Goal: Find specific fact: Find specific fact

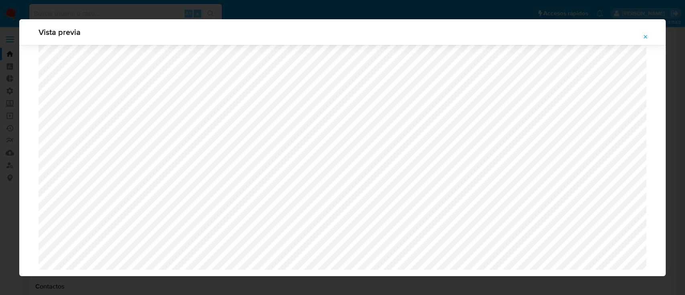
select select "10"
click at [143, 17] on div "Vista previa" at bounding box center [342, 147] width 685 height 295
click at [645, 36] on icon "Attachment preview" at bounding box center [646, 37] width 6 height 6
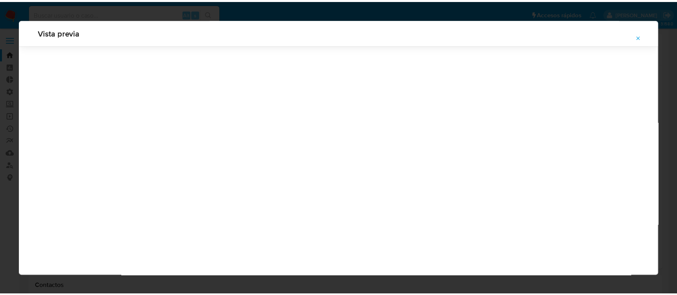
scroll to position [26, 0]
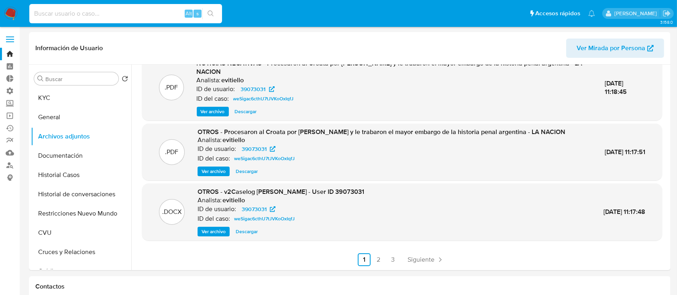
click at [124, 12] on input at bounding box center [125, 13] width 193 height 10
paste input "2514683559"
type input "2514683559"
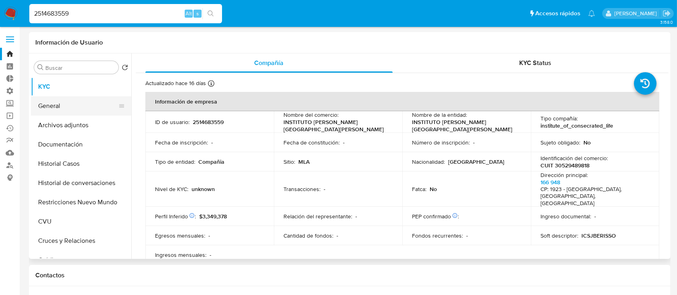
select select "10"
click at [571, 162] on p "CUIT 30529489818" at bounding box center [564, 165] width 49 height 7
copy p "30529489818"
click at [90, 20] on div "2514683559 Alt s" at bounding box center [125, 13] width 193 height 19
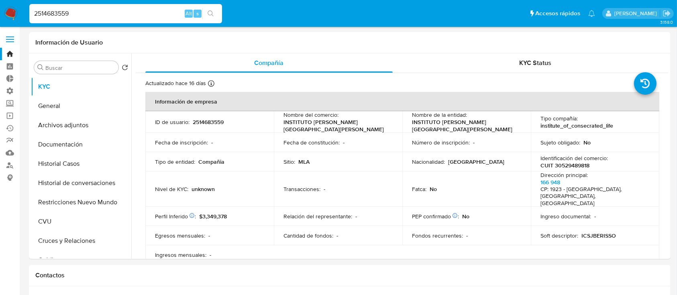
click at [93, 14] on input "2514683559" at bounding box center [125, 13] width 193 height 10
paste input "22996694"
type input "2522996694"
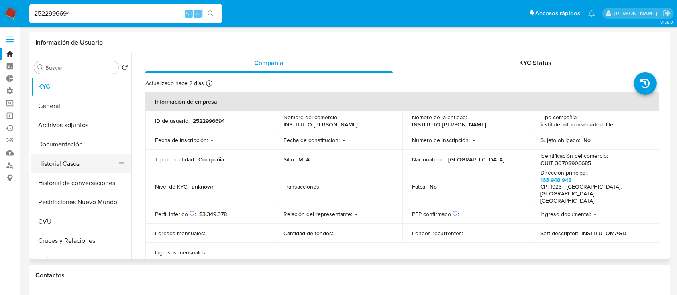
select select "10"
